Goal: Task Accomplishment & Management: Manage account settings

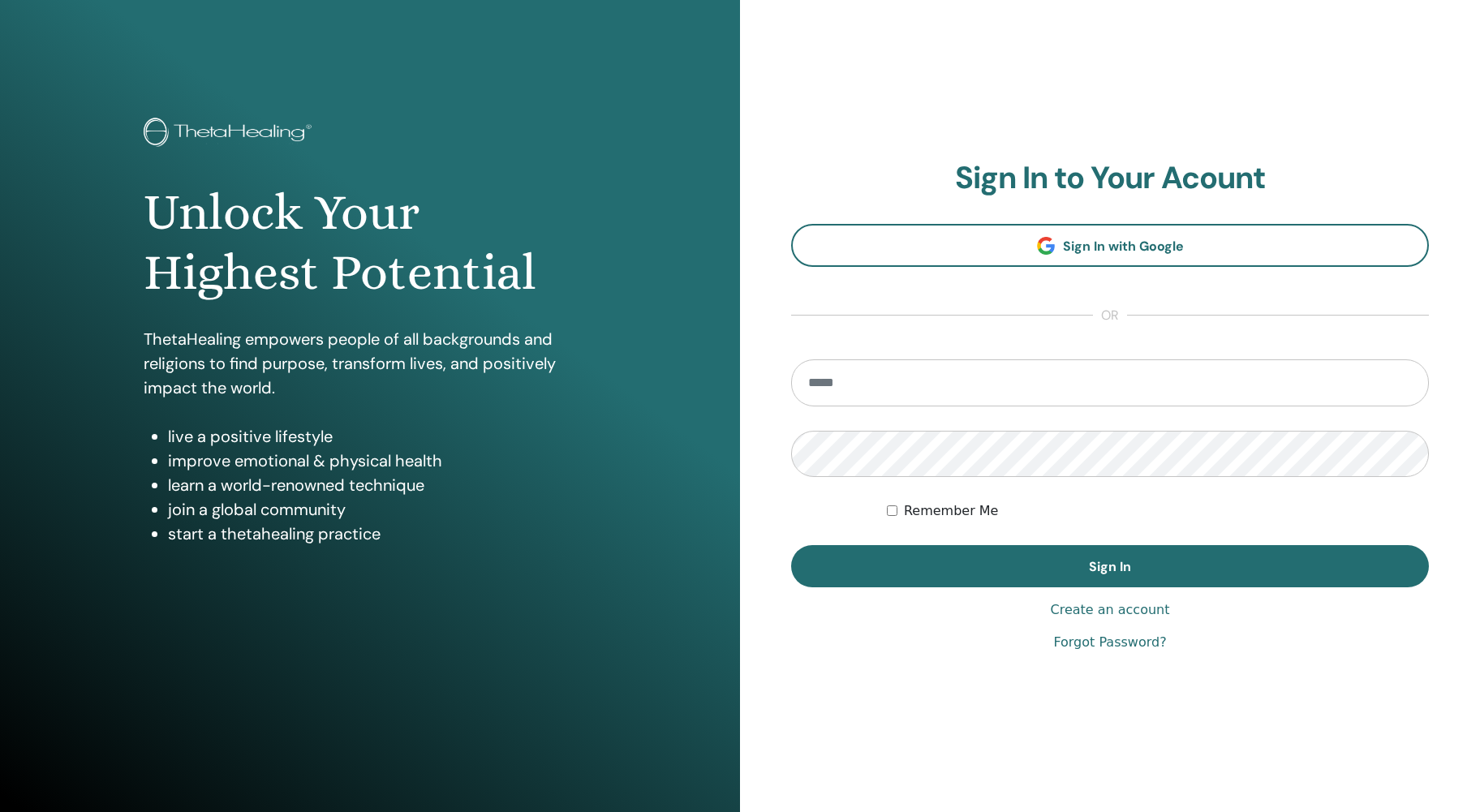
type input "**********"
click at [1369, 555] on button "Sign In" at bounding box center [1110, 566] width 637 height 42
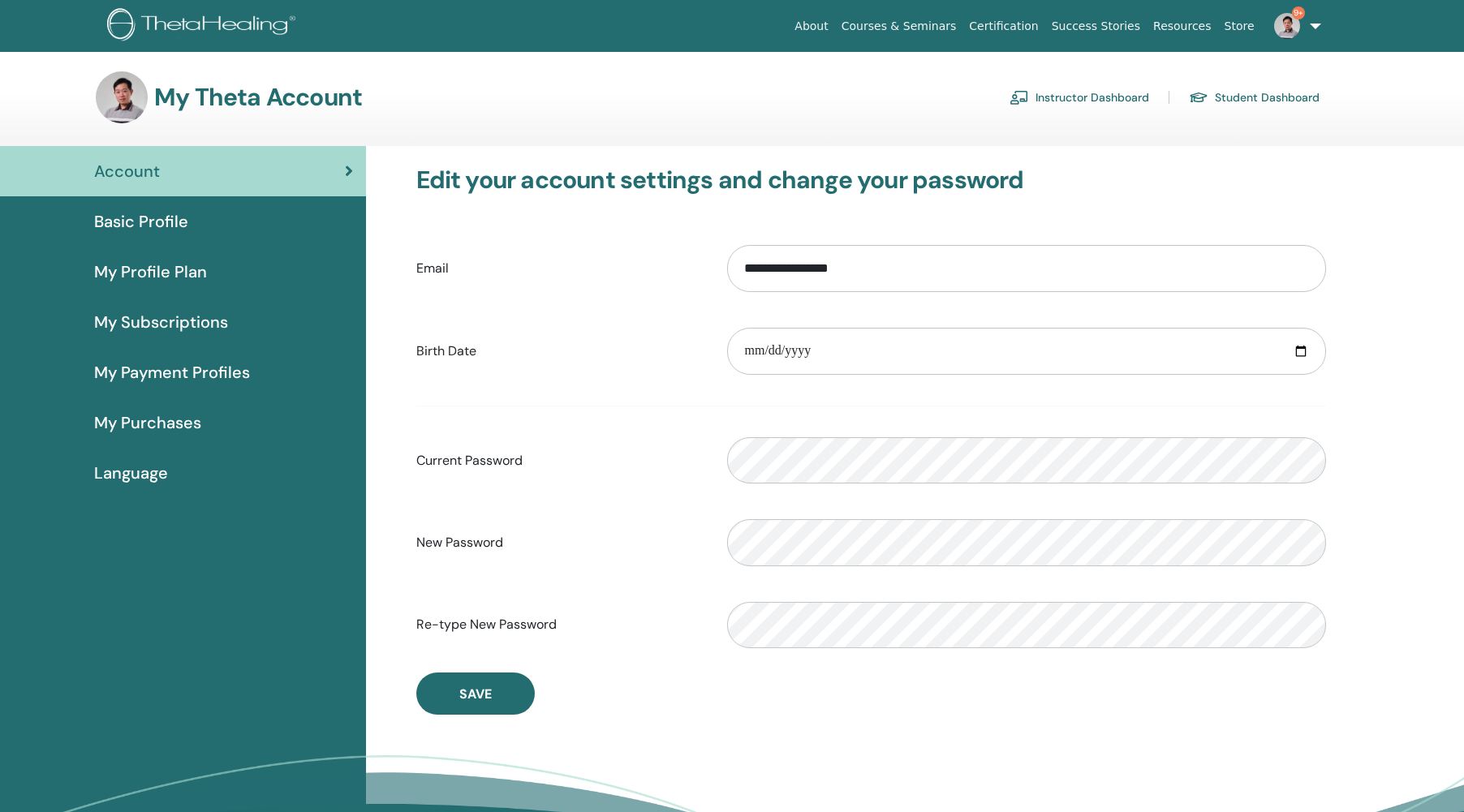
click at [162, 323] on span "My Subscriptions" at bounding box center [161, 322] width 133 height 25
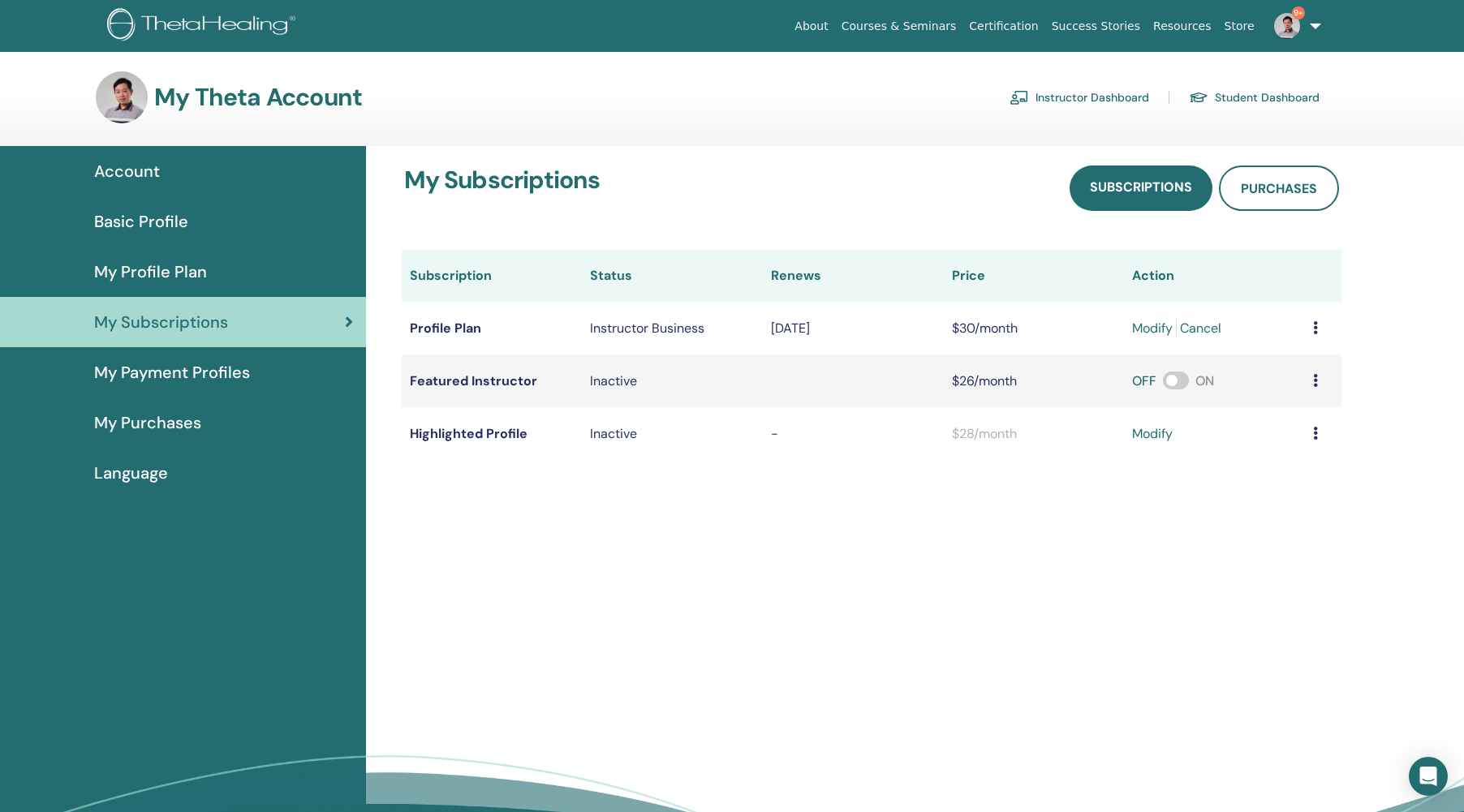
click at [1201, 331] on link "Cancel" at bounding box center [1201, 328] width 41 height 19
